Goal: Check status: Check status

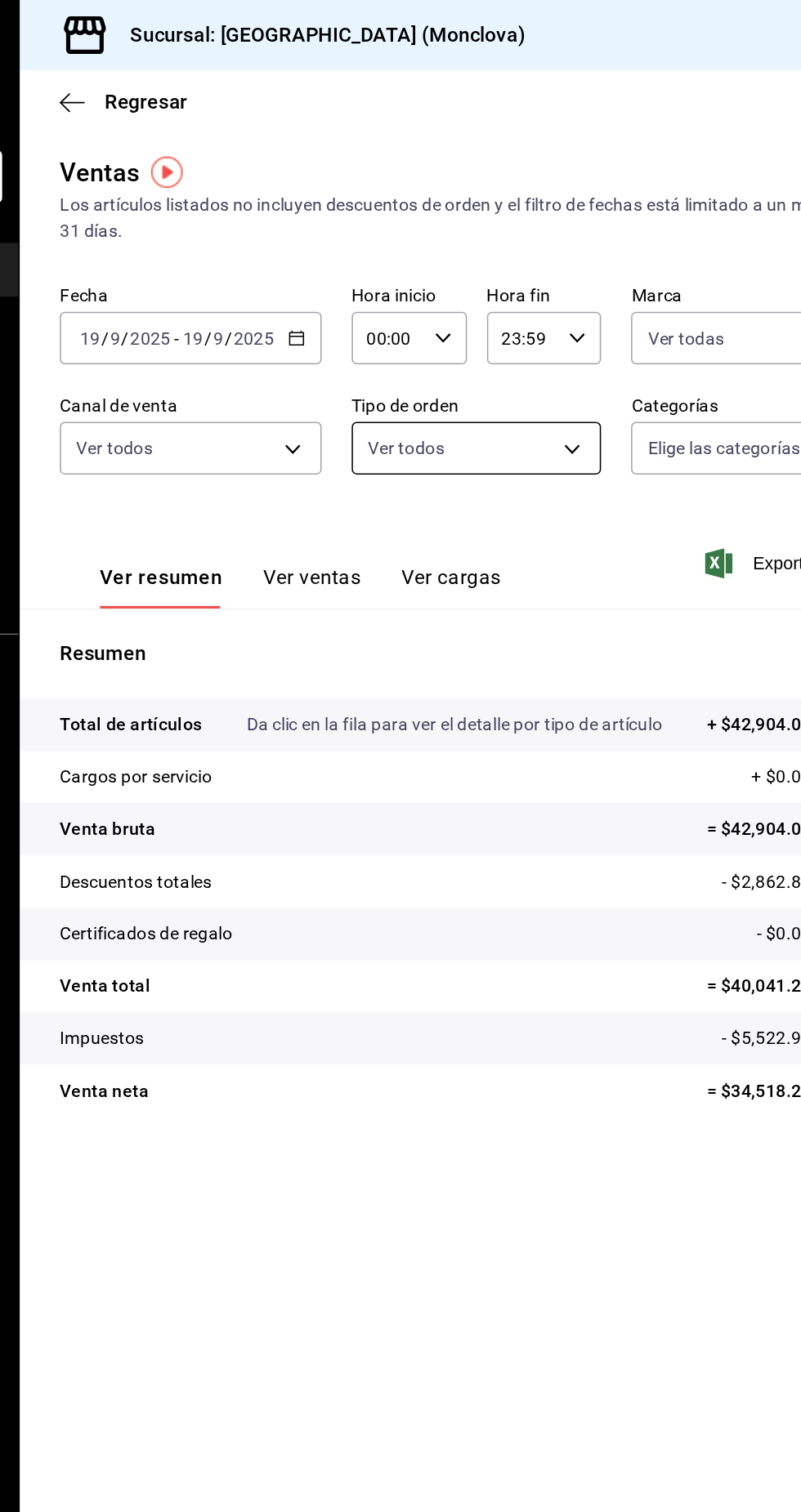
click at [551, 290] on body "Pregunta a Parrot AI Informes Menú Configuración Personal Facturación Inventari…" at bounding box center [400, 756] width 801 height 1512
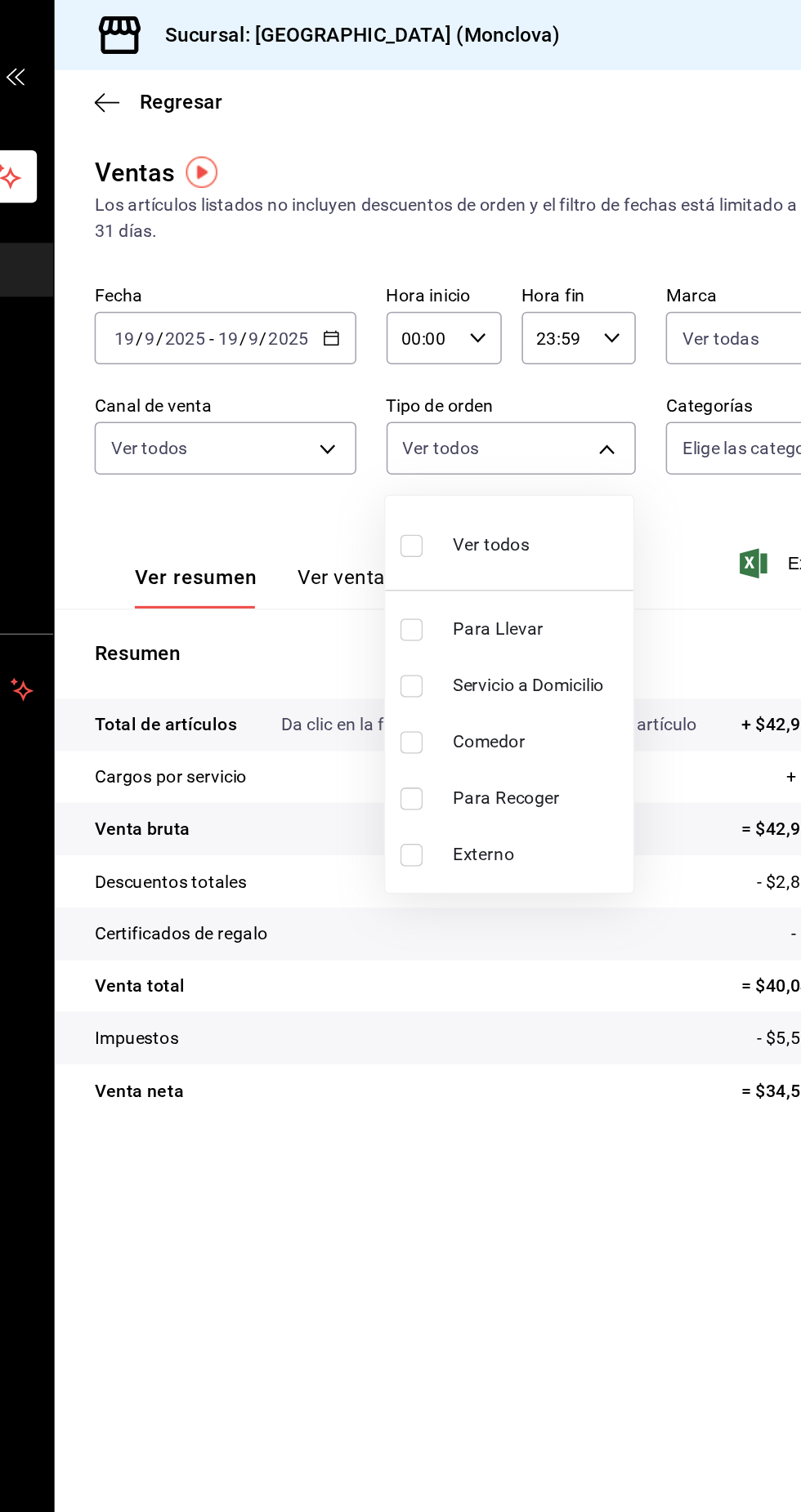
click at [478, 421] on li "Para Llevar" at bounding box center [509, 411] width 162 height 37
type input "85228e7a-0cc9-4b4d-8f4d-d065e8915bde"
checkbox input "true"
click at [513, 451] on font "Servicio a Domicilio" at bounding box center [521, 447] width 99 height 13
type input "85228e7a-0cc9-4b4d-8f4d-d065e8915bde,3a3dfd45-f2a6-443b-9b6e-2023d6b699b8"
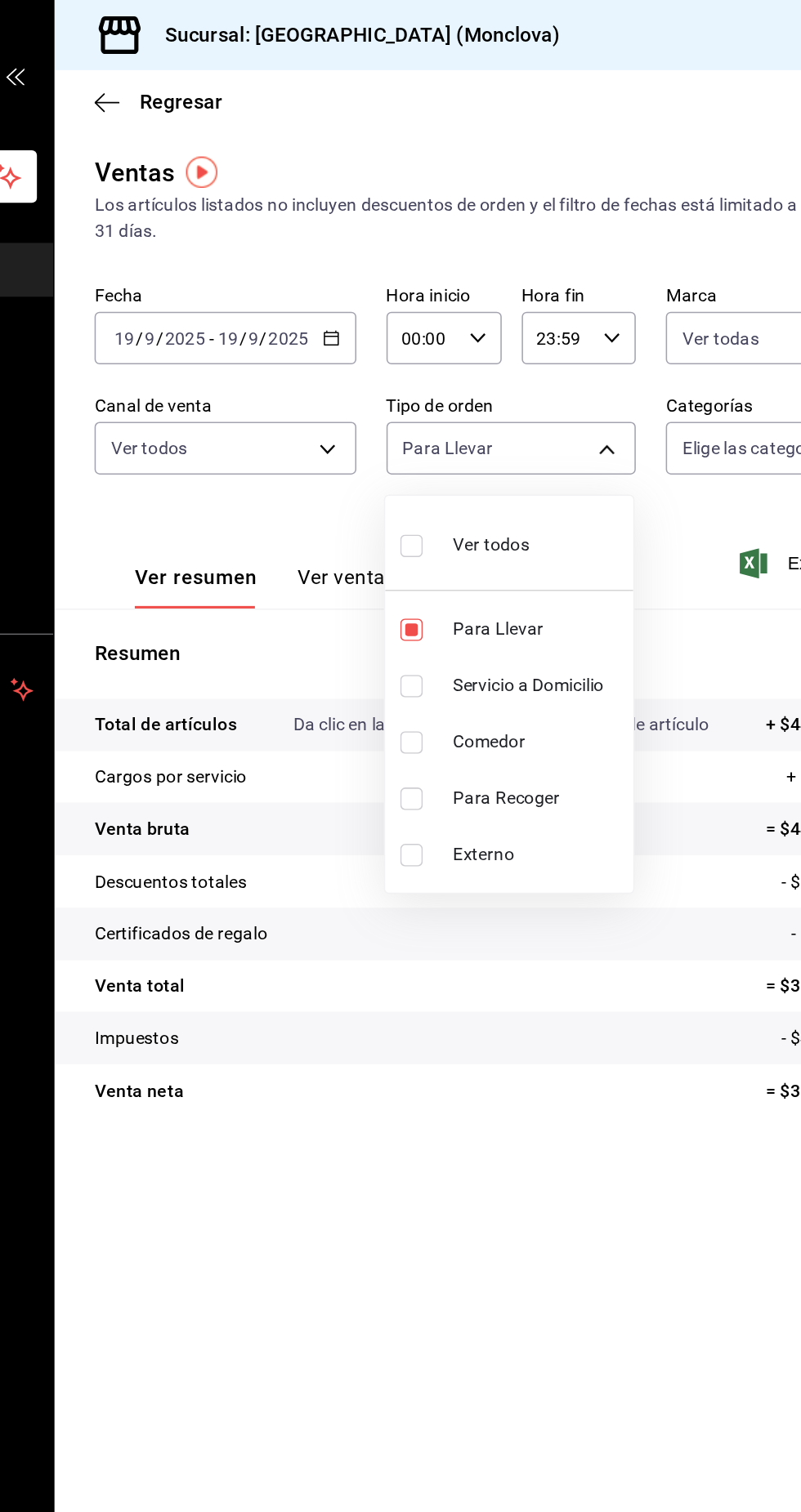
checkbox input "true"
click at [523, 526] on font "Para Recoger" at bounding box center [507, 521] width 71 height 13
type input "85228e7a-0cc9-4b4d-8f4d-d065e8915bde,3a3dfd45-f2a6-443b-9b6e-2023d6b699b8,8682c…"
checkbox input "true"
click at [568, 798] on div at bounding box center [400, 756] width 801 height 1512
